Goal: Navigation & Orientation: Go to known website

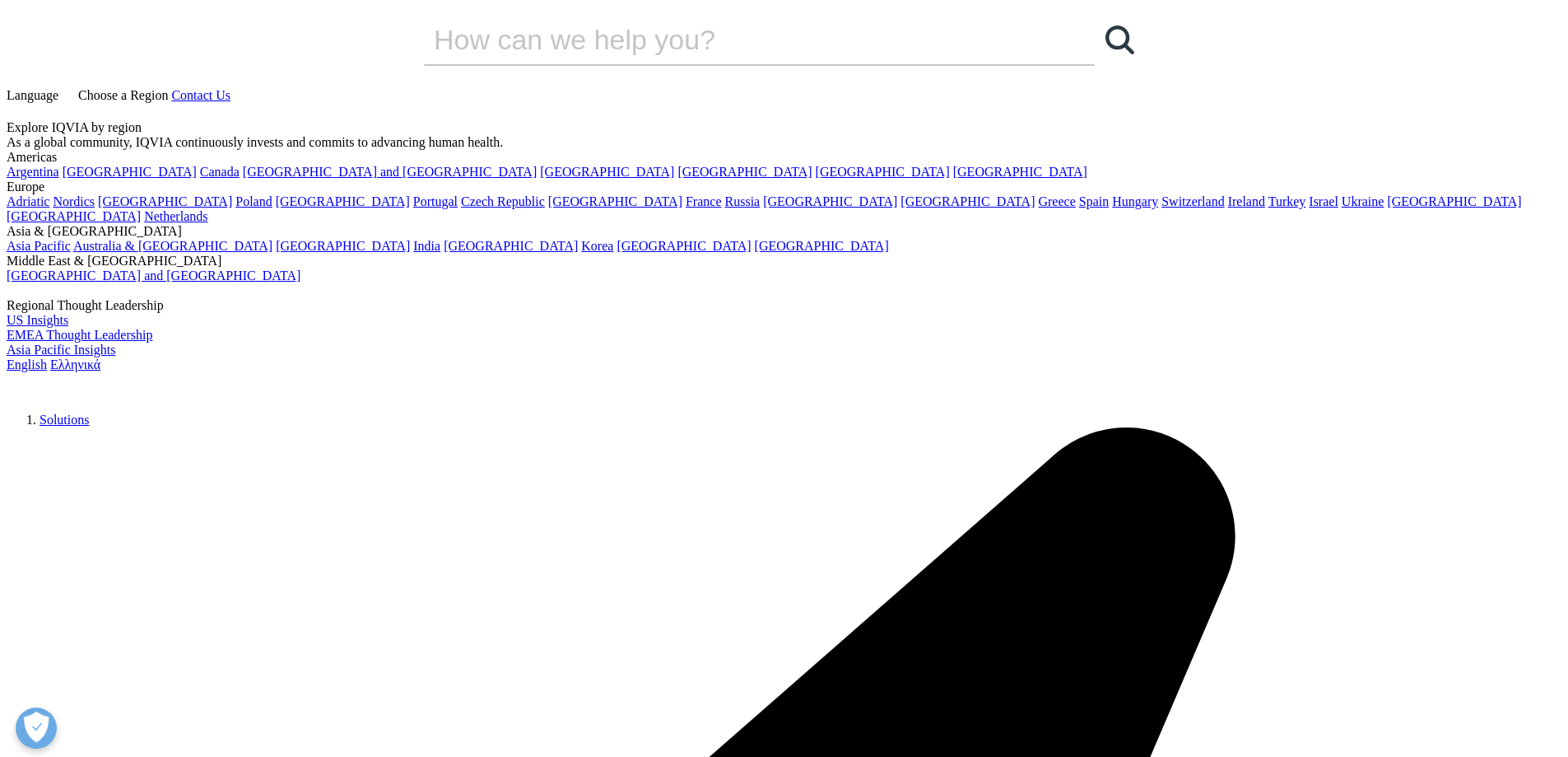
click at [138, 373] on img at bounding box center [73, 384] width 131 height 24
